Goal: Task Accomplishment & Management: Use online tool/utility

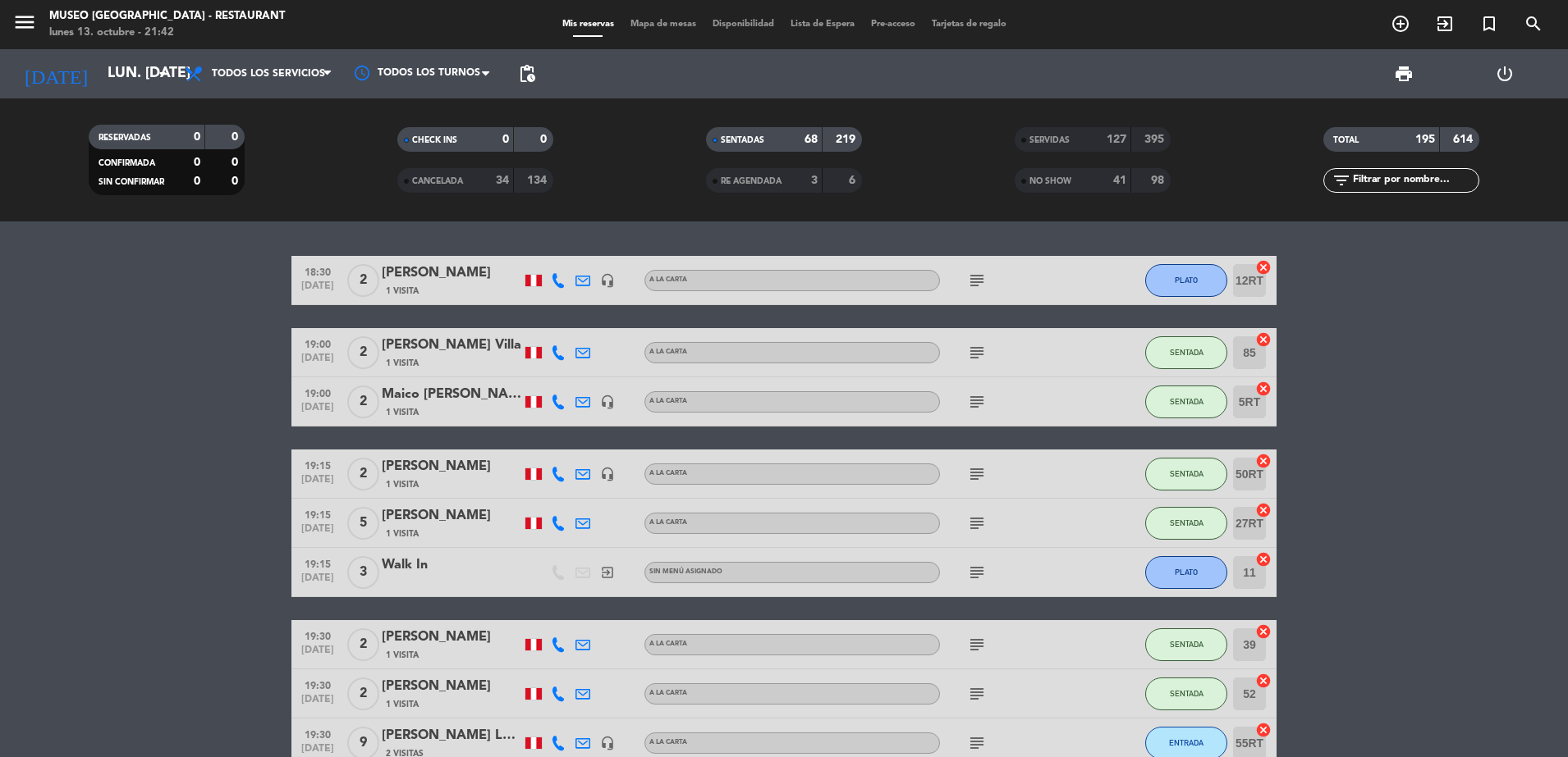
click at [1069, 177] on span "NO SHOW" at bounding box center [1050, 181] width 42 height 8
click at [846, 174] on div "6" at bounding box center [842, 181] width 31 height 19
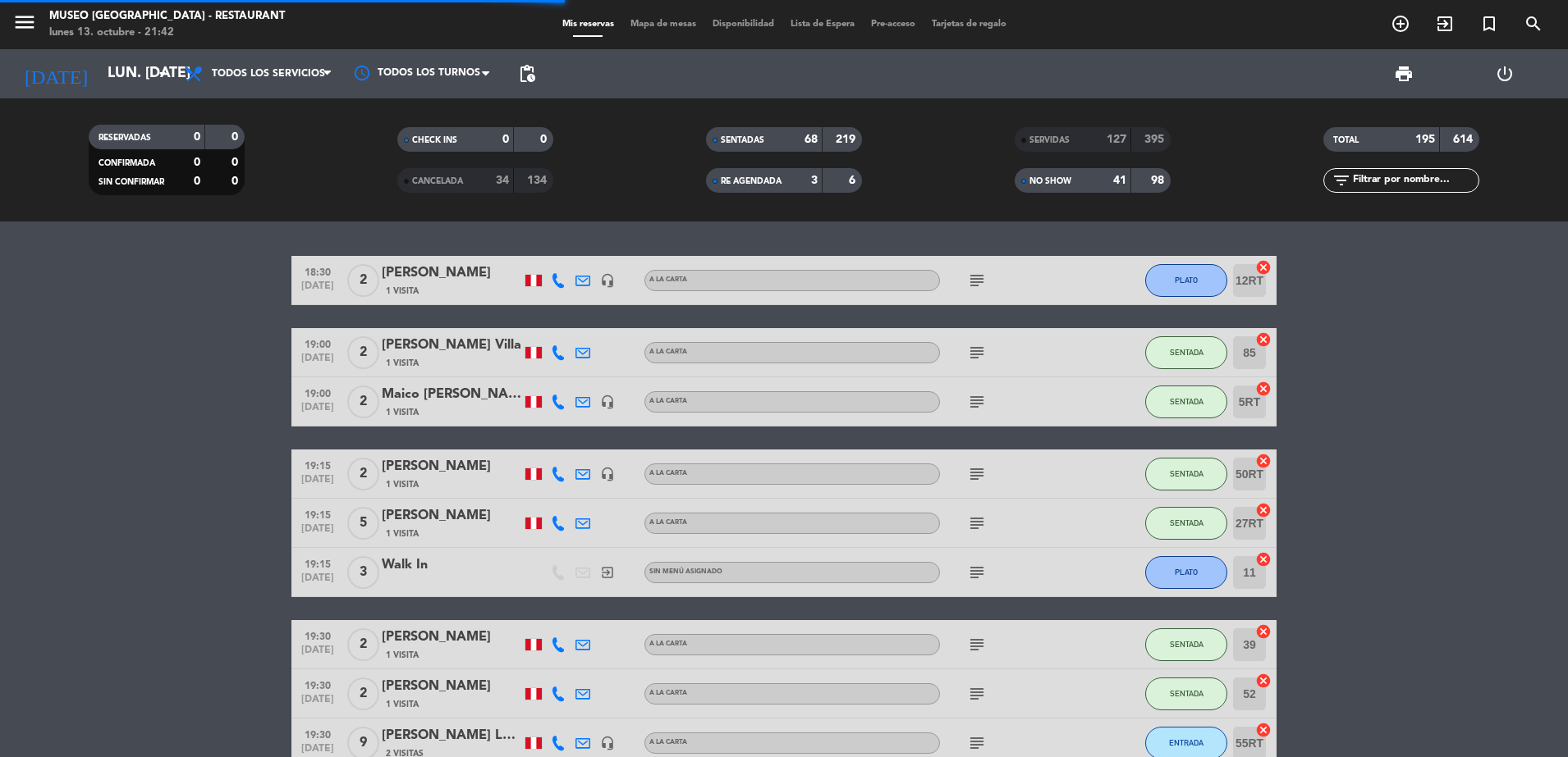
click at [499, 177] on strong "34" at bounding box center [502, 180] width 13 height 12
click at [1022, 138] on span at bounding box center [1024, 141] width 5 height 5
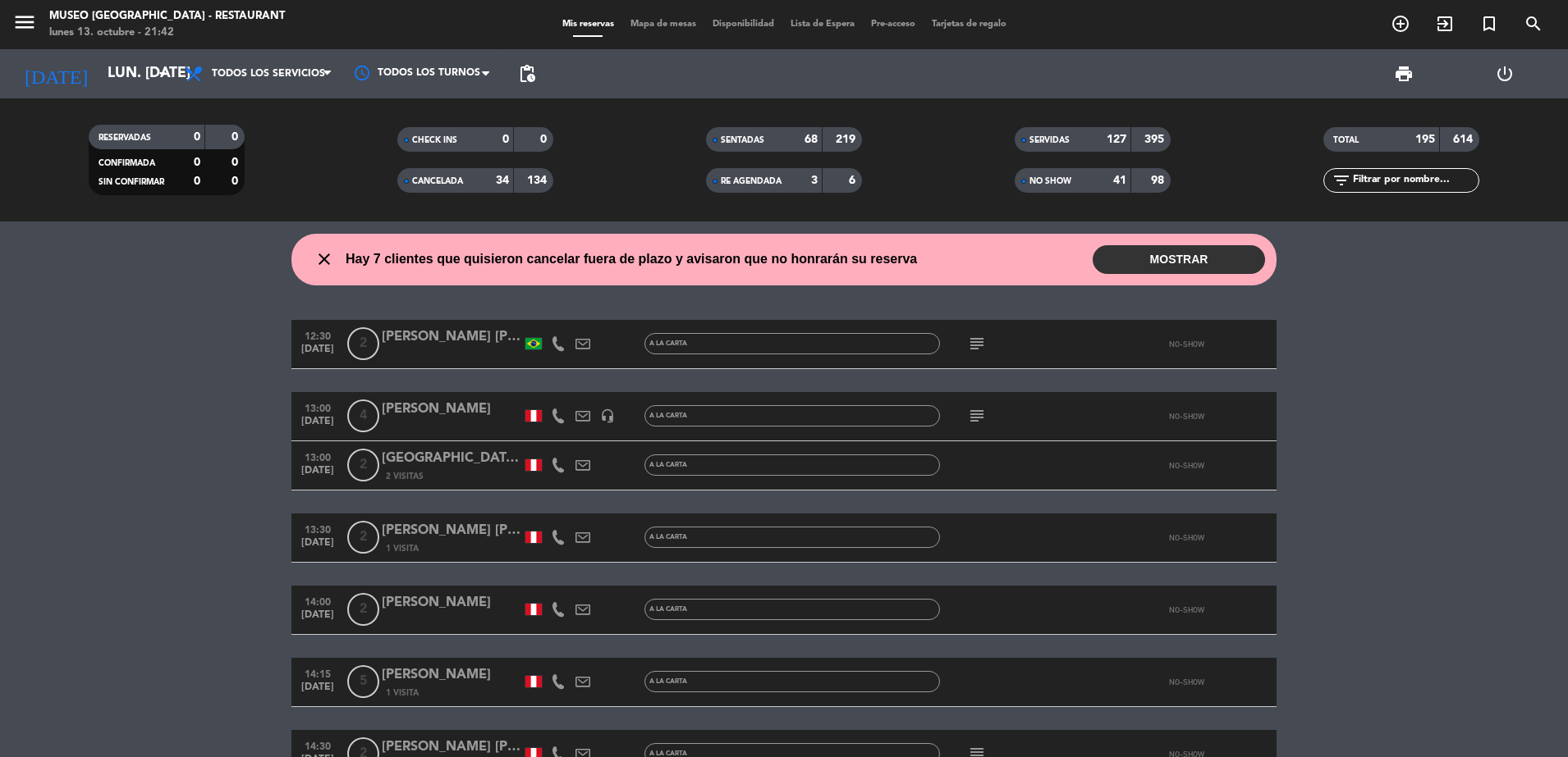
click at [1410, 59] on span "print" at bounding box center [1403, 74] width 33 height 33
click at [1403, 66] on span "print" at bounding box center [1403, 74] width 20 height 20
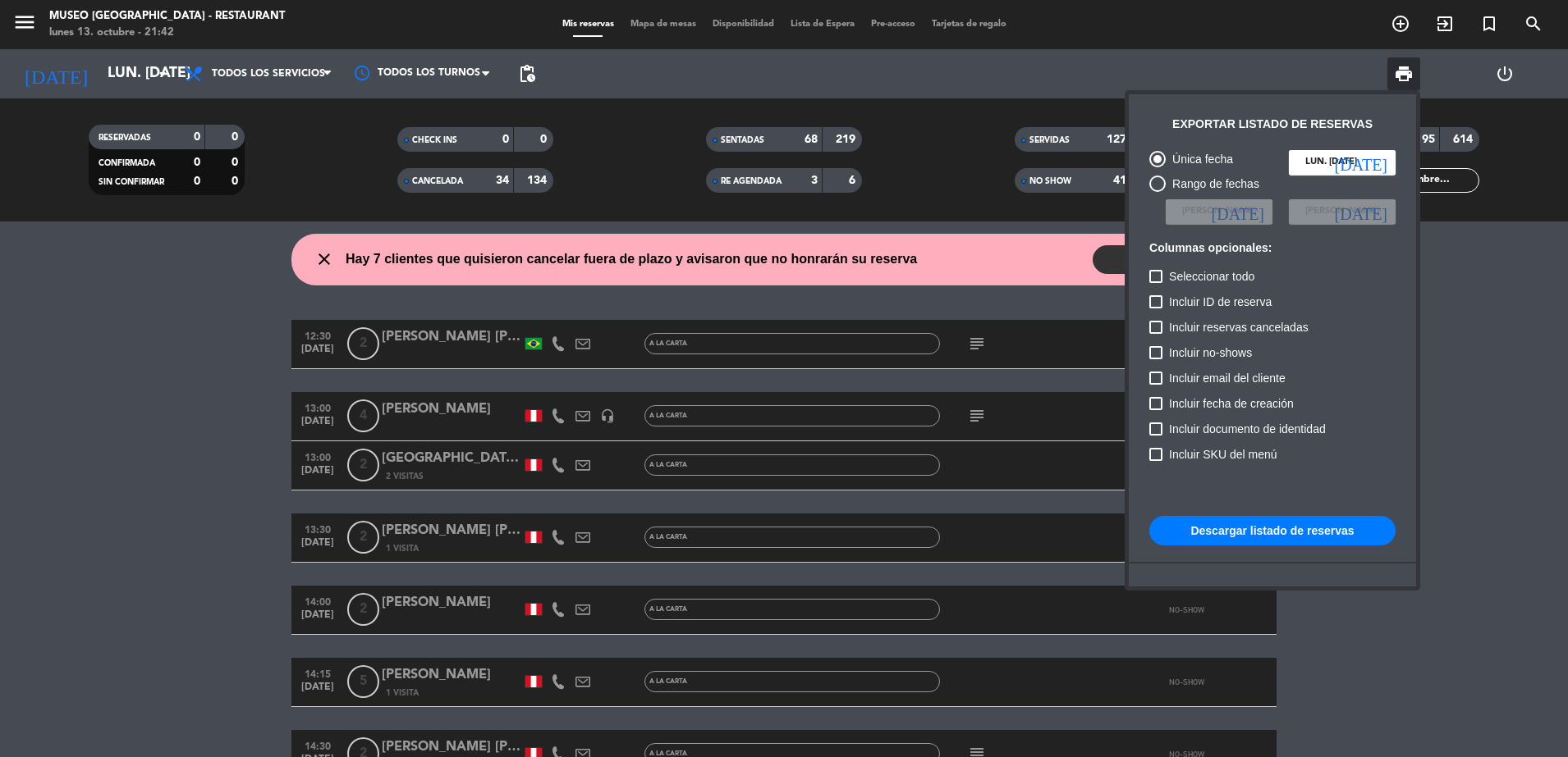
click at [1242, 350] on span "Incluir no-shows" at bounding box center [1210, 353] width 83 height 20
click at [1156, 359] on input "Incluir no-shows" at bounding box center [1155, 359] width 1 height 1
checkbox input "true"
click at [1233, 327] on span "Incluir reservas canceladas" at bounding box center [1239, 327] width 140 height 20
click at [1156, 334] on input "Incluir reservas canceladas" at bounding box center [1155, 334] width 1 height 1
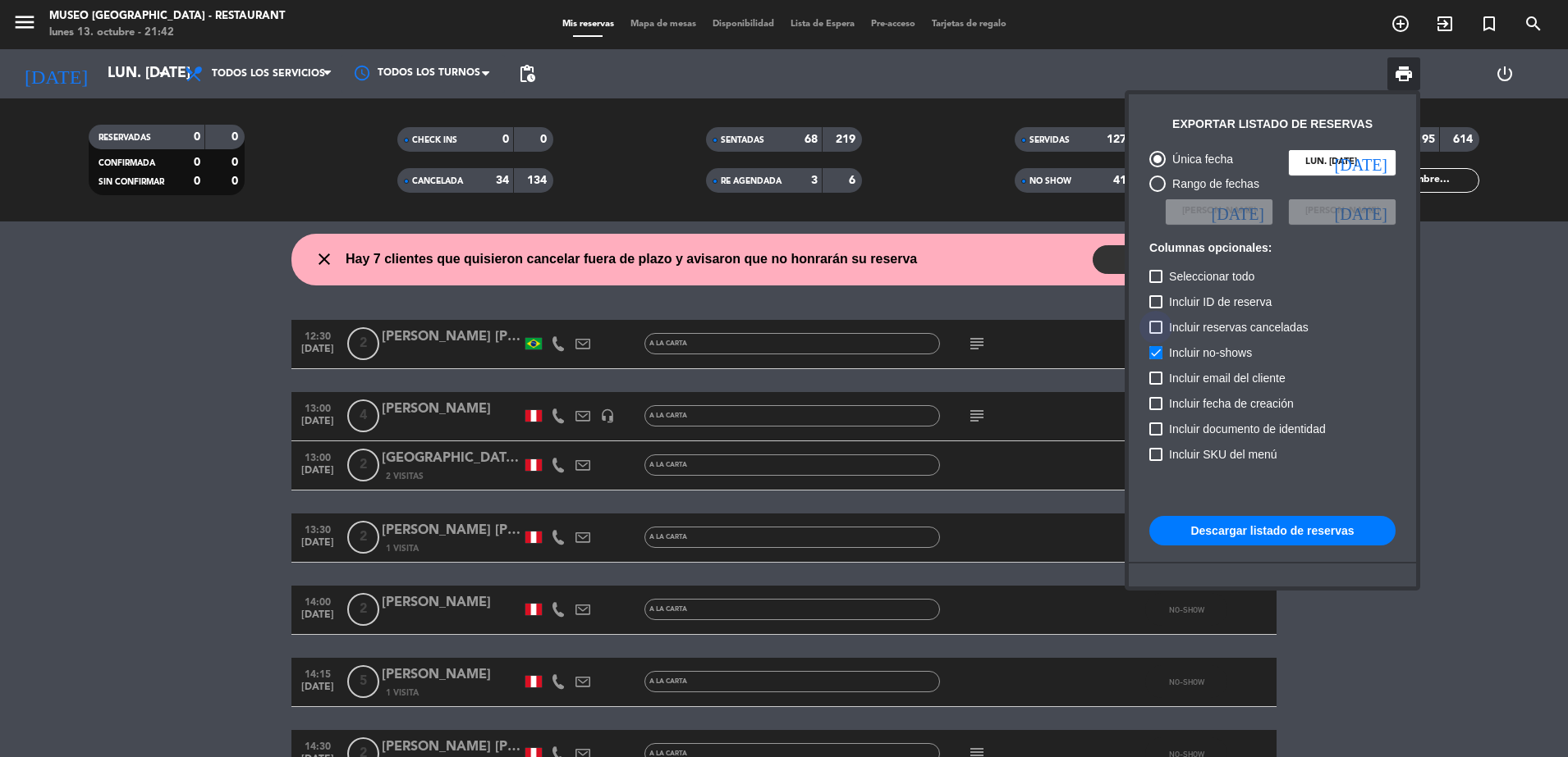
checkbox input "true"
click at [1310, 522] on button "Descargar listado de reservas" at bounding box center [1272, 530] width 247 height 29
click at [172, 439] on div at bounding box center [784, 378] width 1568 height 757
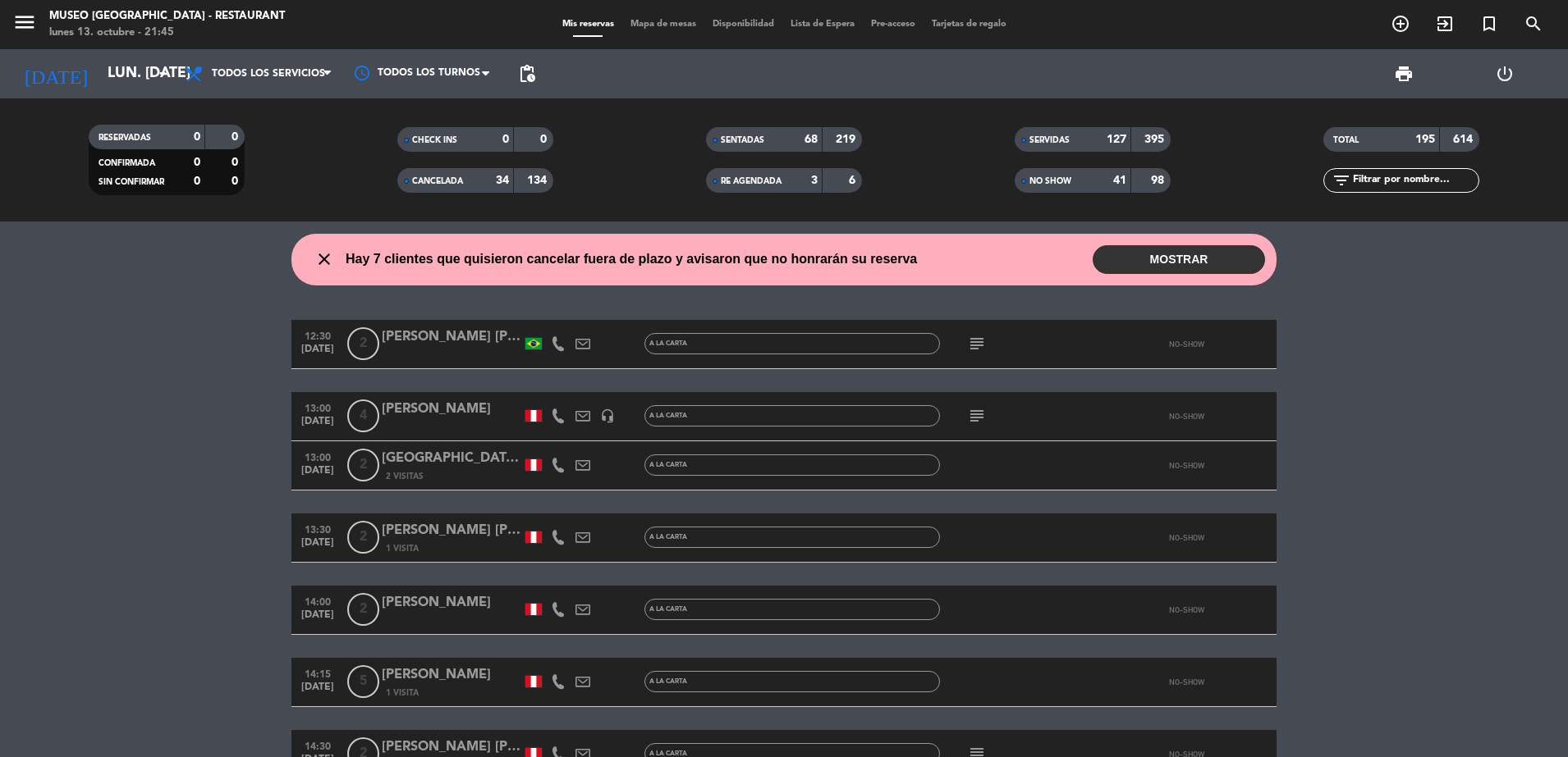
click at [1413, 73] on span "print" at bounding box center [1403, 74] width 20 height 20
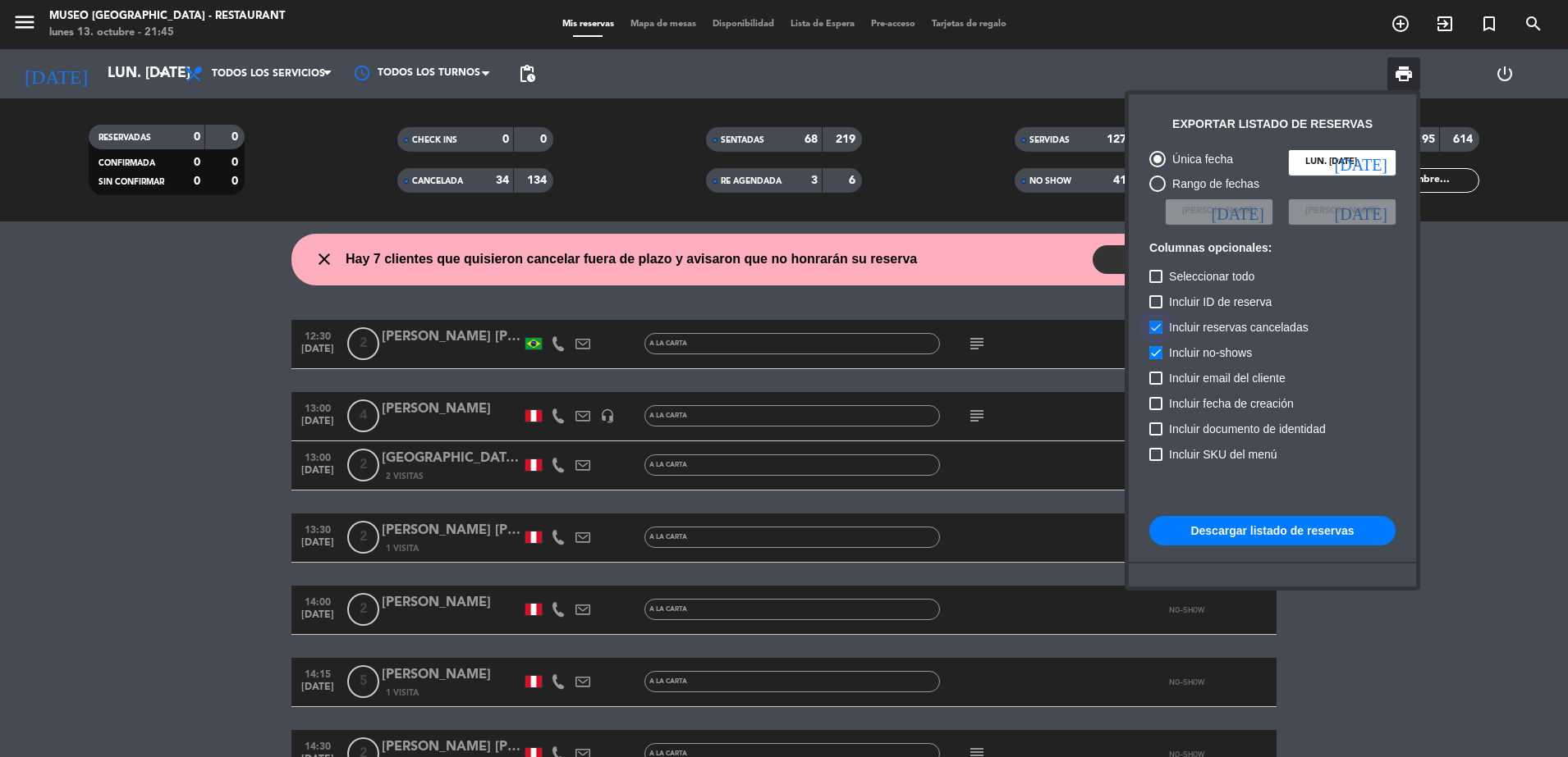
click at [1209, 318] on span "Incluir reservas canceladas" at bounding box center [1239, 327] width 140 height 20
click at [1156, 334] on input "Incluir reservas canceladas" at bounding box center [1155, 334] width 1 height 1
checkbox input "false"
click at [1210, 343] on span "Incluir no-shows" at bounding box center [1210, 353] width 83 height 20
click at [1156, 359] on input "Incluir no-shows" at bounding box center [1155, 359] width 1 height 1
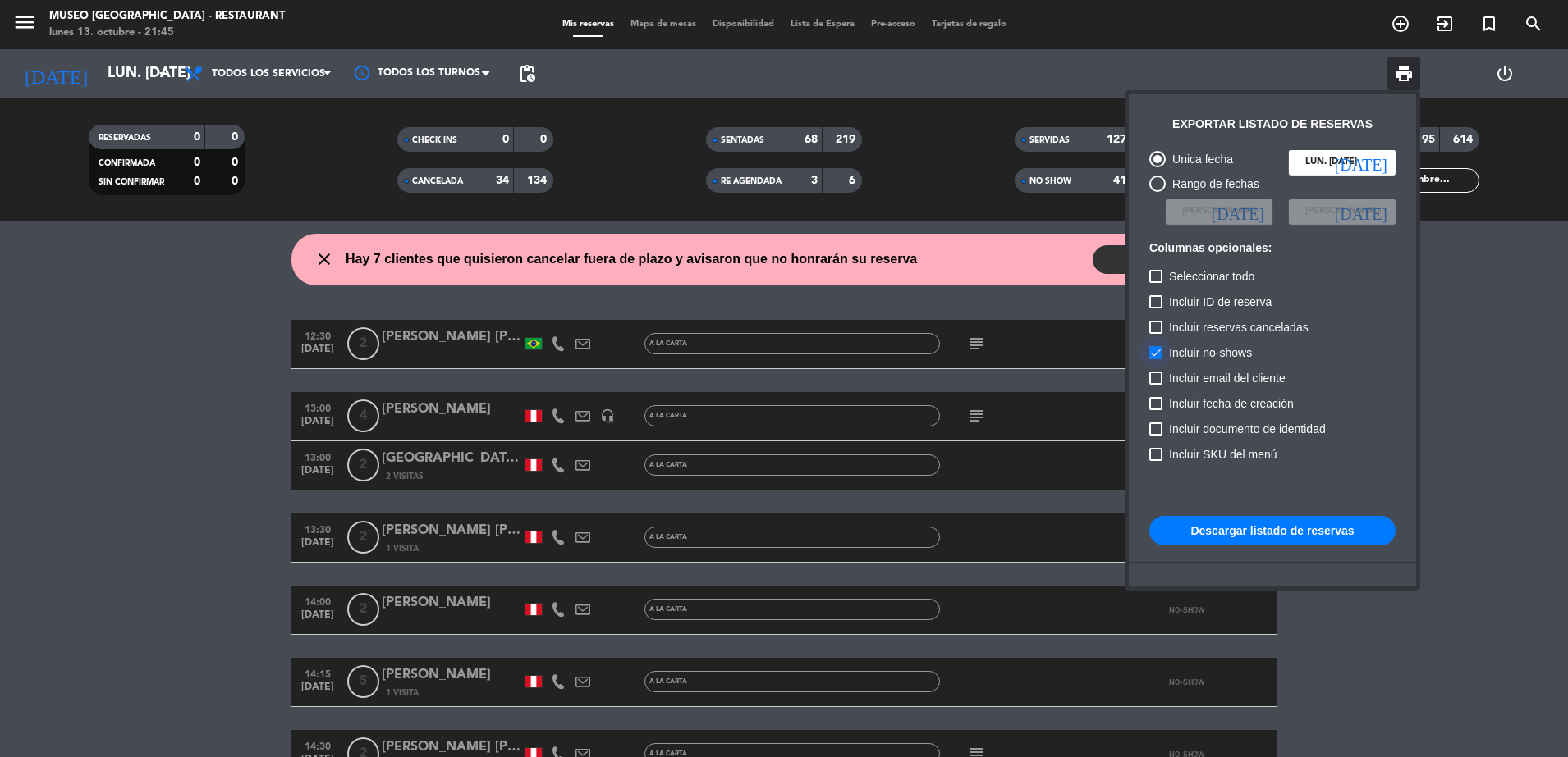
checkbox input "false"
click at [1272, 527] on button "Descargar listado de reservas" at bounding box center [1272, 530] width 247 height 29
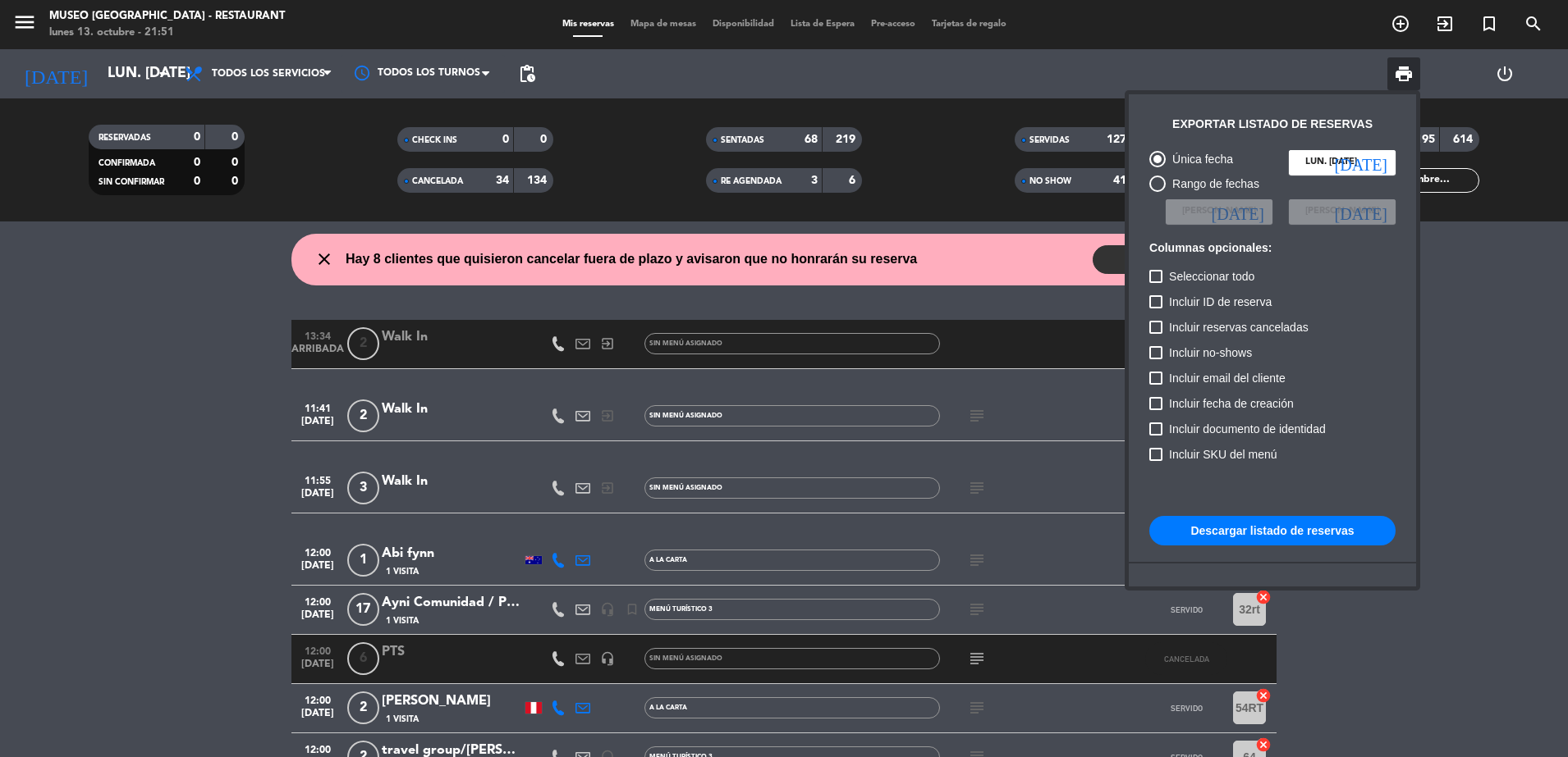
click at [208, 459] on div at bounding box center [784, 378] width 1568 height 757
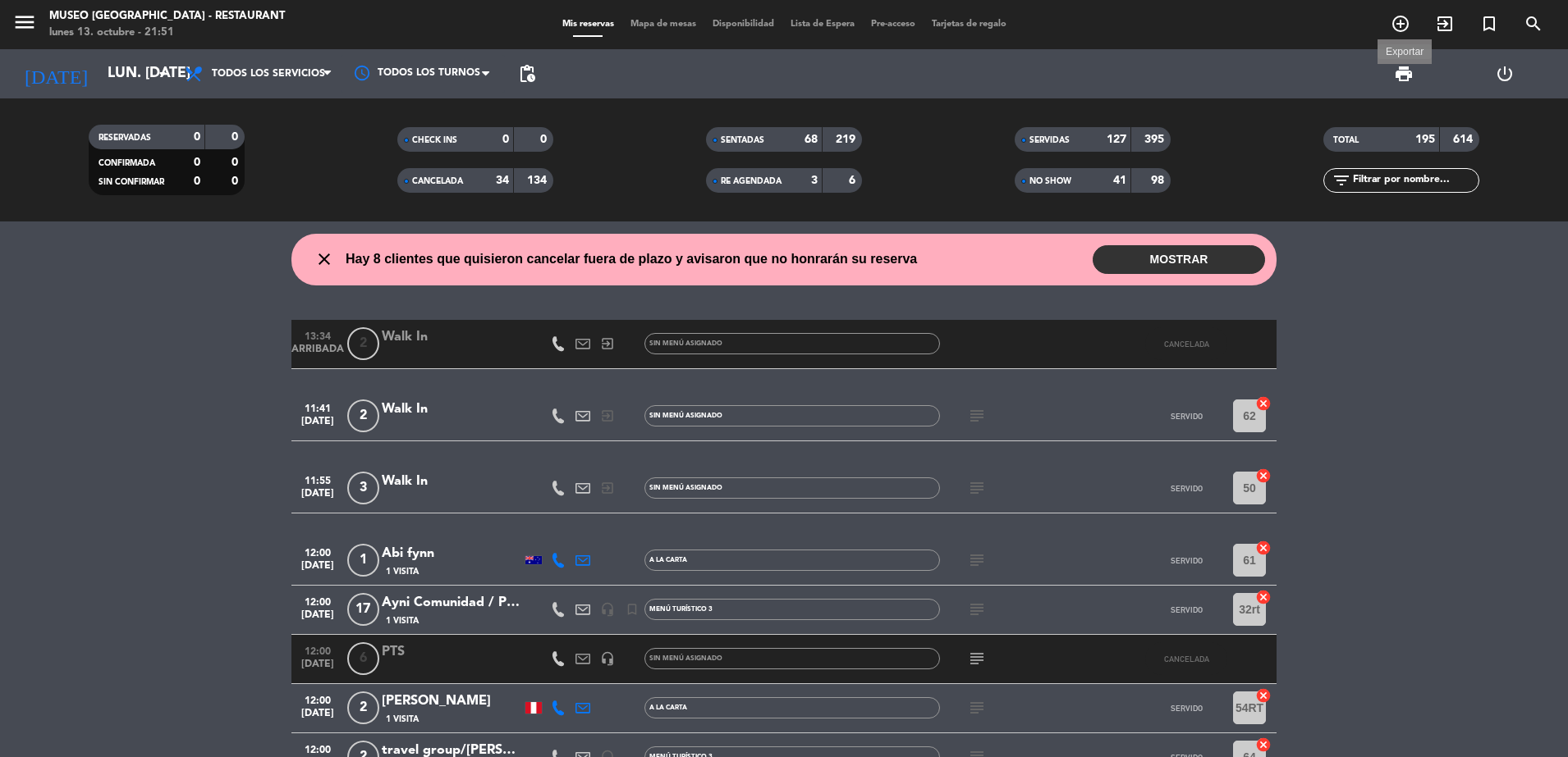
click at [1410, 78] on span "print" at bounding box center [1403, 74] width 20 height 20
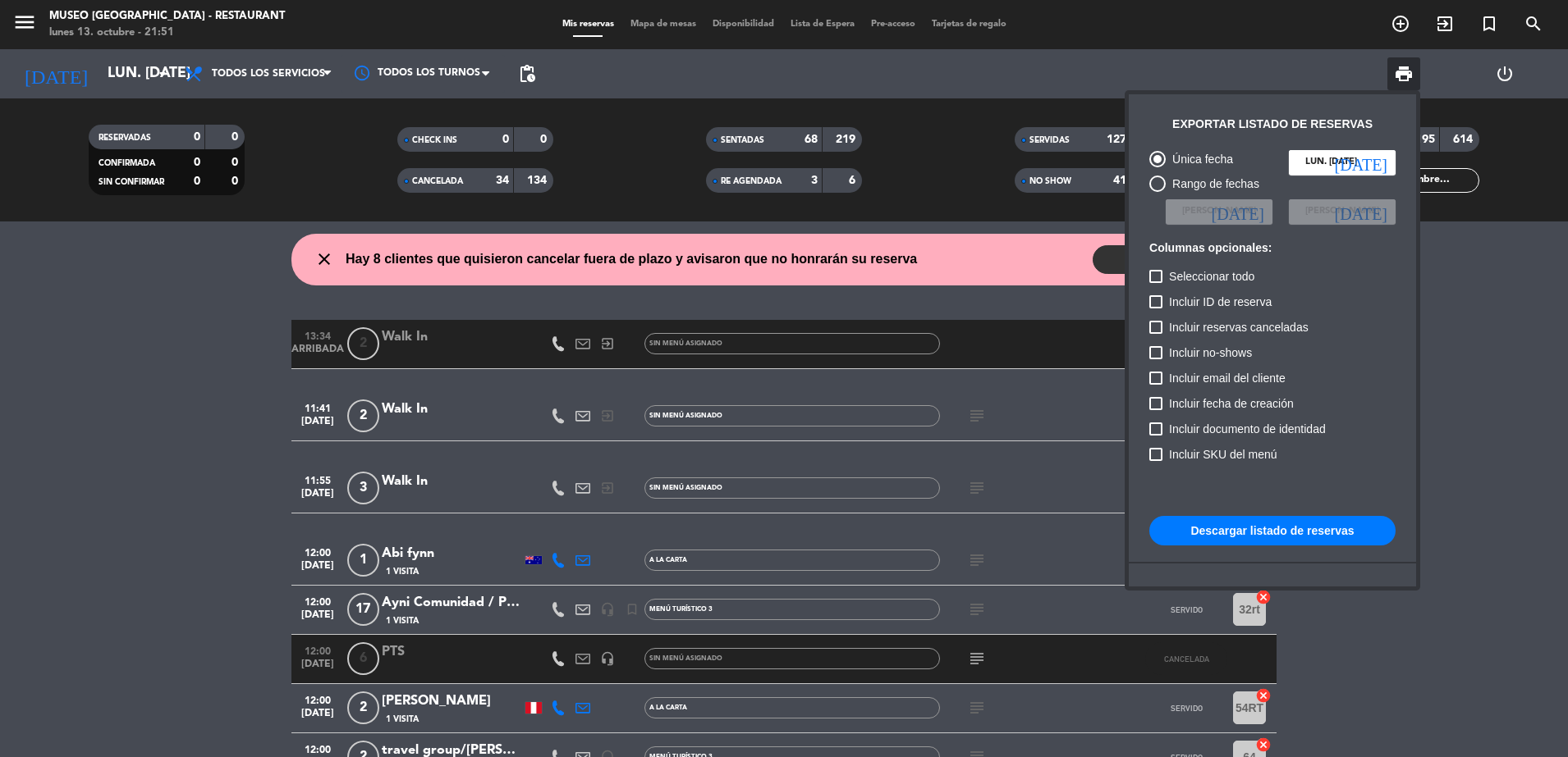
click at [1219, 343] on span "Incluir no-shows" at bounding box center [1210, 353] width 83 height 20
click at [1156, 359] on input "Incluir no-shows" at bounding box center [1155, 359] width 1 height 1
checkbox input "true"
click at [1197, 321] on span "Incluir reservas canceladas" at bounding box center [1239, 327] width 140 height 20
click at [1156, 334] on input "Incluir reservas canceladas" at bounding box center [1155, 334] width 1 height 1
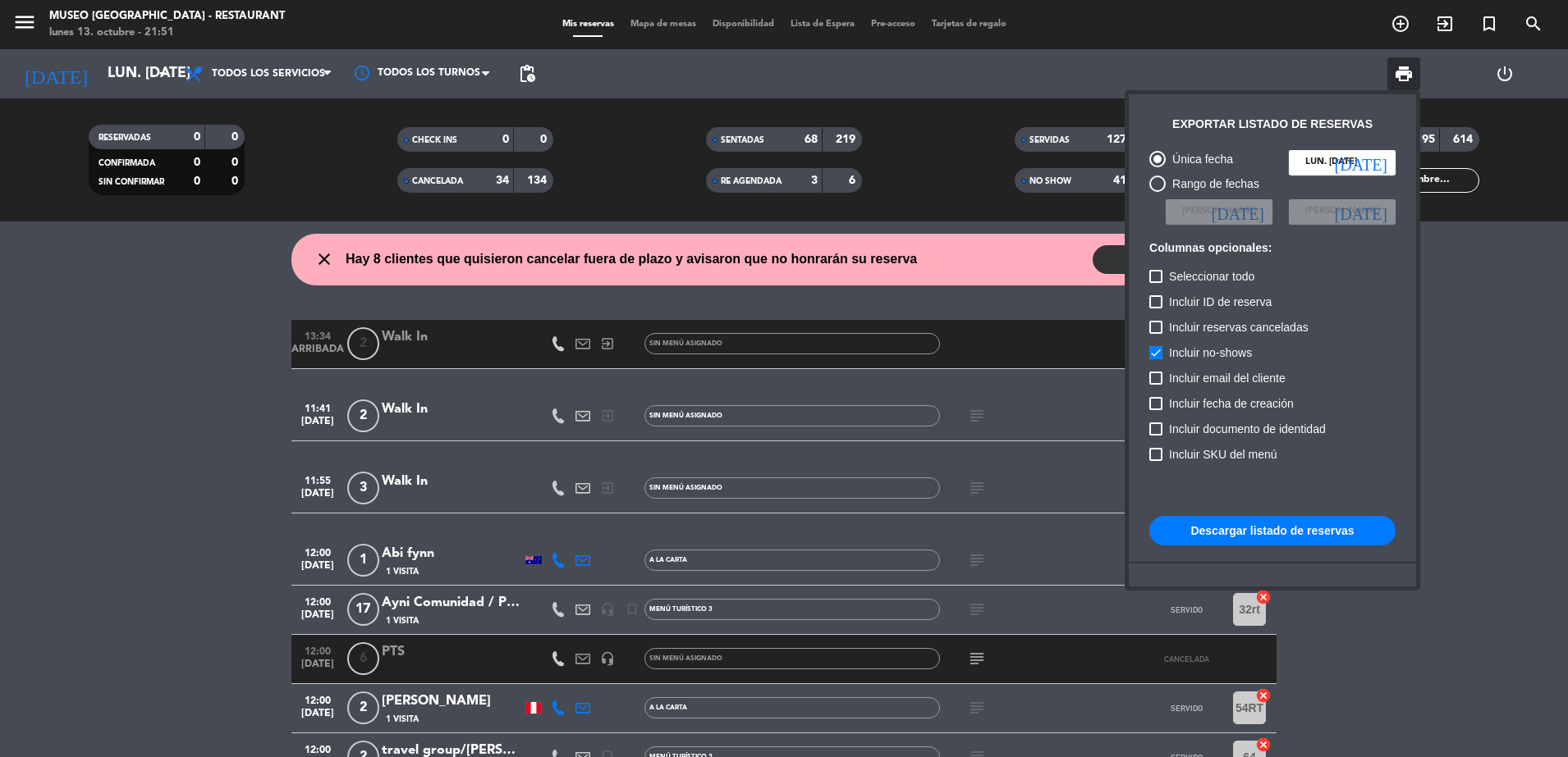
checkbox input "true"
click at [1255, 528] on button "Descargar listado de reservas" at bounding box center [1272, 530] width 247 height 29
